Goal: Task Accomplishment & Management: Manage account settings

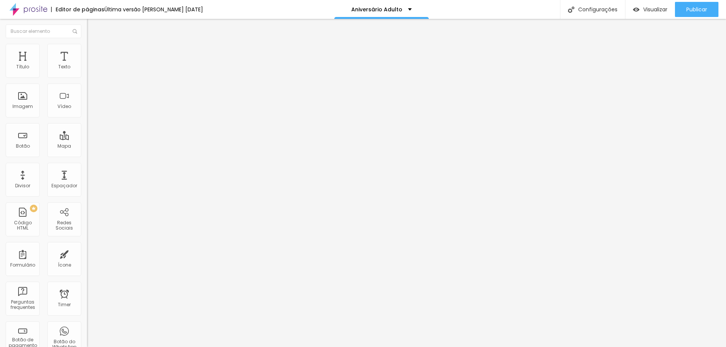
click at [87, 65] on span "Trocar imagem" at bounding box center [107, 62] width 41 height 6
click at [87, 47] on img at bounding box center [90, 47] width 7 height 7
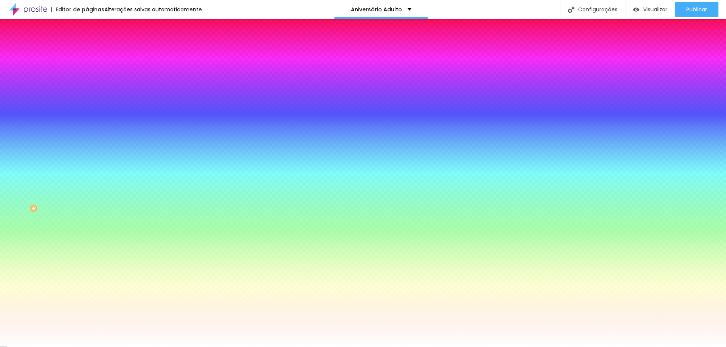
click at [87, 70] on span "Trocar imagem" at bounding box center [107, 66] width 41 height 6
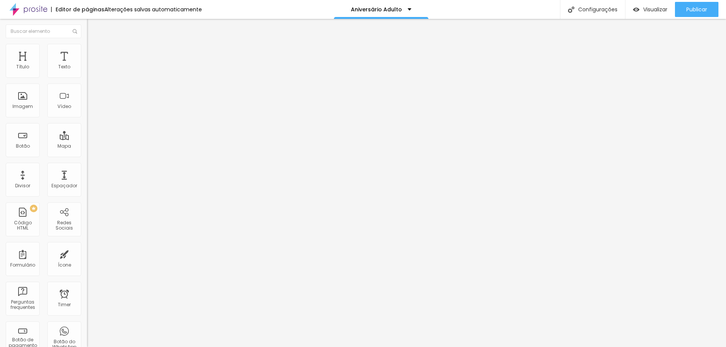
click at [94, 52] on span "Estilo" at bounding box center [100, 49] width 12 height 6
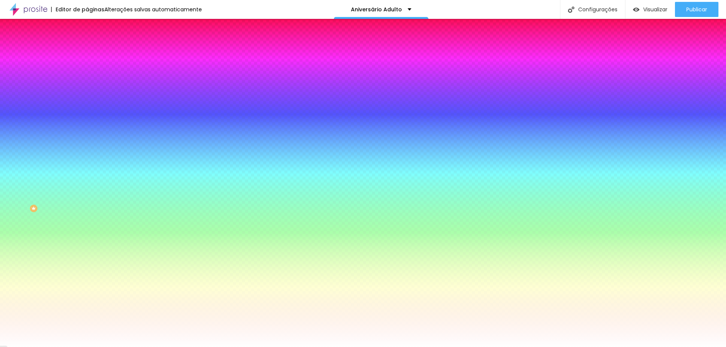
click at [87, 72] on div at bounding box center [130, 72] width 87 height 0
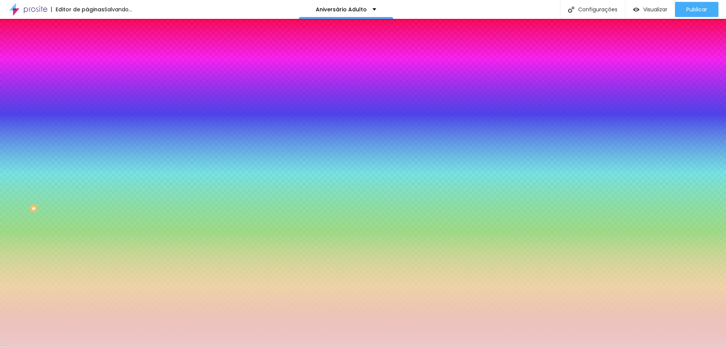
drag, startPoint x: 15, startPoint y: 92, endPoint x: 19, endPoint y: 90, distance: 4.4
click at [19, 90] on div at bounding box center [363, 173] width 726 height 347
type input "#ECCACA"
drag, startPoint x: 78, startPoint y: 141, endPoint x: 79, endPoint y: 119, distance: 21.2
click at [79, 119] on div at bounding box center [363, 173] width 726 height 347
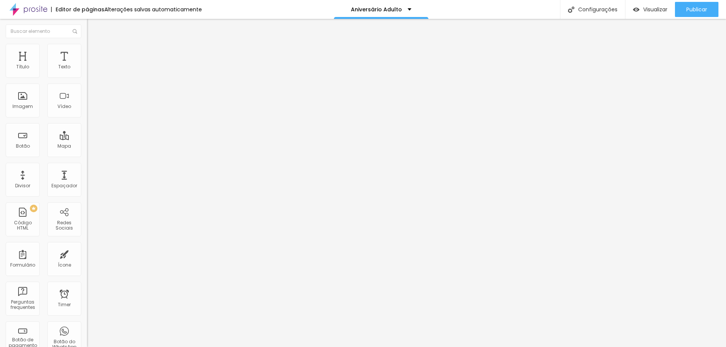
click at [87, 65] on span "Trocar imagem" at bounding box center [107, 62] width 41 height 6
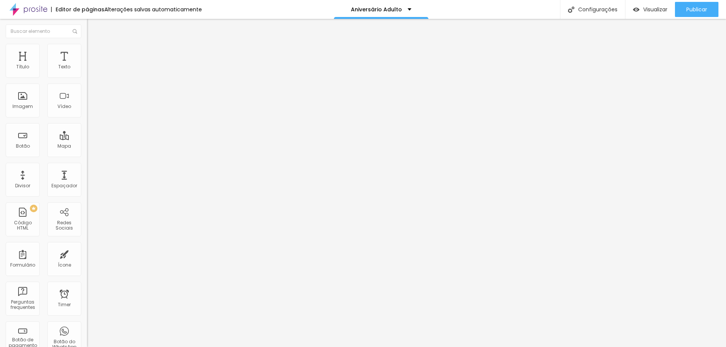
click at [87, 65] on span "Trocar imagem" at bounding box center [107, 62] width 41 height 6
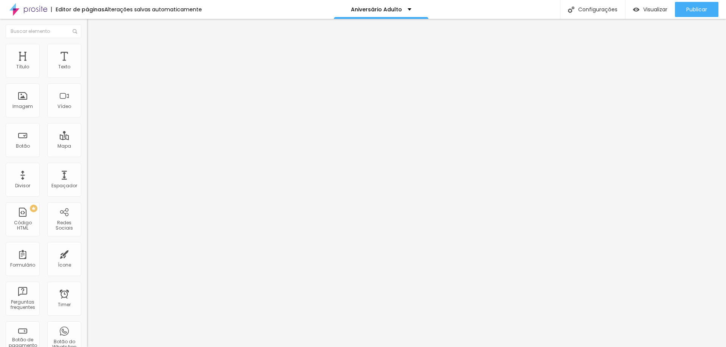
click at [87, 65] on span "Trocar imagem" at bounding box center [107, 62] width 41 height 6
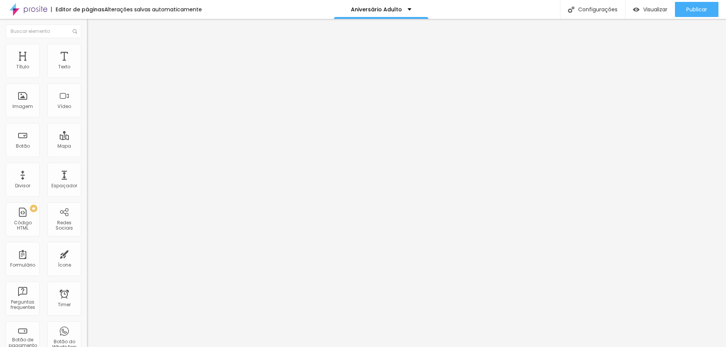
click at [87, 65] on span "Trocar imagem" at bounding box center [107, 62] width 41 height 6
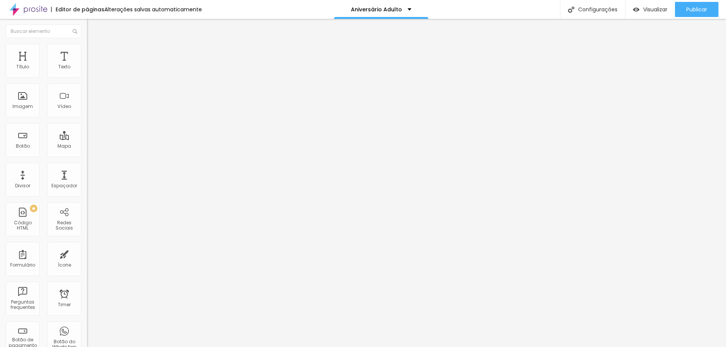
click at [709, 10] on button "Publicar" at bounding box center [696, 9] width 43 height 15
click at [93, 26] on img "button" at bounding box center [96, 28] width 6 height 6
click at [691, 8] on span "Publicar" at bounding box center [696, 9] width 21 height 6
click at [87, 65] on span "Trocar imagem" at bounding box center [107, 62] width 41 height 6
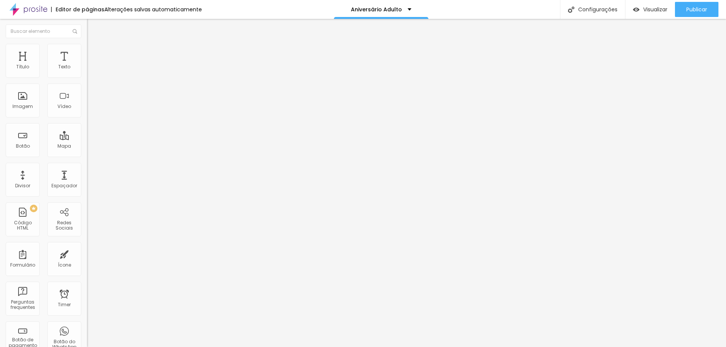
click at [690, 12] on span "Publicar" at bounding box center [696, 9] width 21 height 6
click at [87, 156] on input "https://www.marcospaivafotografia.com.br/batizadoregiao" at bounding box center [132, 152] width 91 height 8
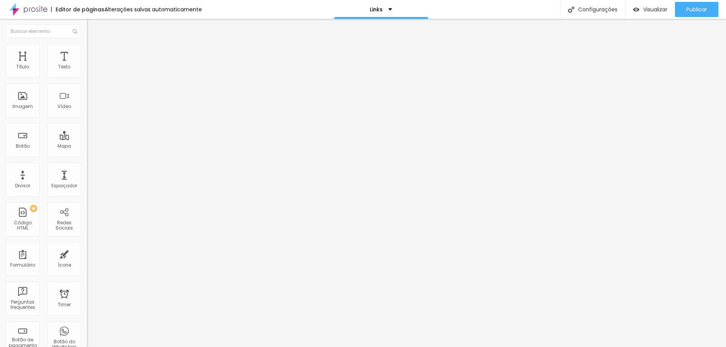
paste input "aniversarioadult"
type input "https://www.marcospaivafotografia.com.br/aniversarioadulto"
drag, startPoint x: 55, startPoint y: 84, endPoint x: 0, endPoint y: 81, distance: 55.2
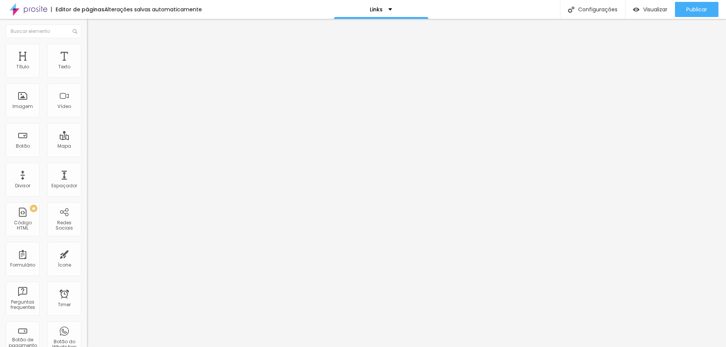
click at [87, 81] on div "Texto Batizado Região Alinhamento Tamanho Normal Pequeno Normal Grande Link URL…" at bounding box center [130, 116] width 87 height 115
type input "Aniversário Adulto"
click at [700, 8] on span "Publicar" at bounding box center [696, 9] width 21 height 6
click at [649, 11] on span "Visualizar" at bounding box center [648, 9] width 24 height 6
click at [87, 65] on span "Trocar imagem" at bounding box center [107, 62] width 41 height 6
